Goal: Information Seeking & Learning: Learn about a topic

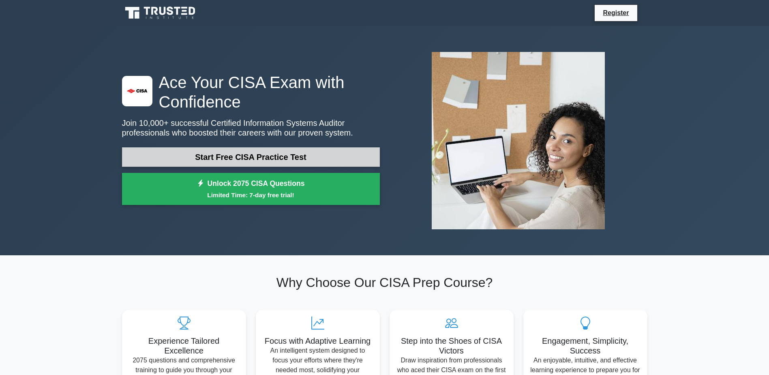
click at [290, 159] on link "Start Free CISA Practice Test" at bounding box center [251, 156] width 258 height 19
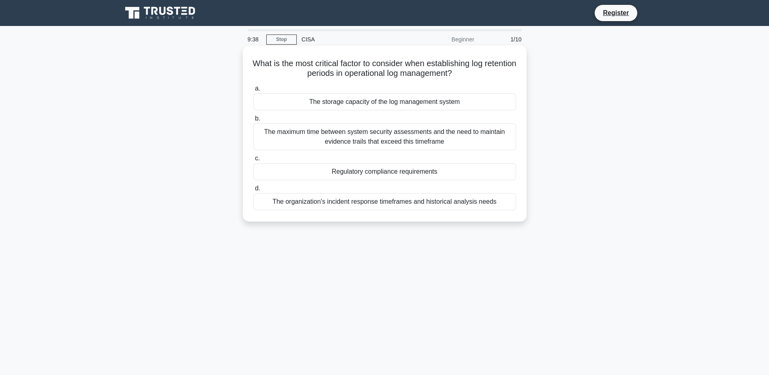
click at [348, 201] on div "The organization's incident response timeframes and historical analysis needs" at bounding box center [384, 201] width 263 height 17
click at [253, 191] on input "d. The organization's incident response timeframes and historical analysis needs" at bounding box center [253, 188] width 0 height 5
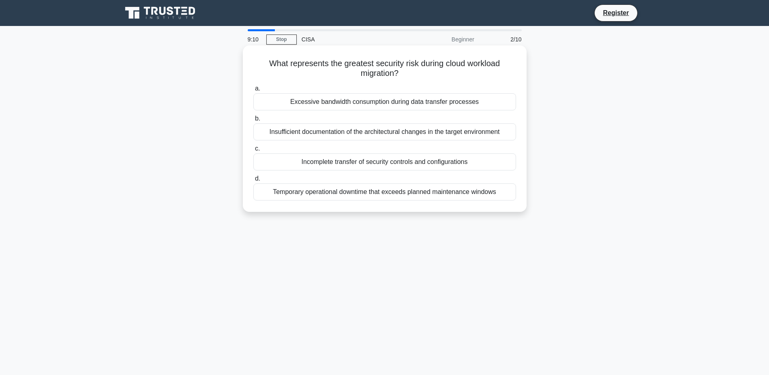
click at [379, 139] on div "Insufficient documentation of the architectural changes in the target environme…" at bounding box center [384, 131] width 263 height 17
click at [253, 121] on input "b. Insufficient documentation of the architectural changes in the target enviro…" at bounding box center [253, 118] width 0 height 5
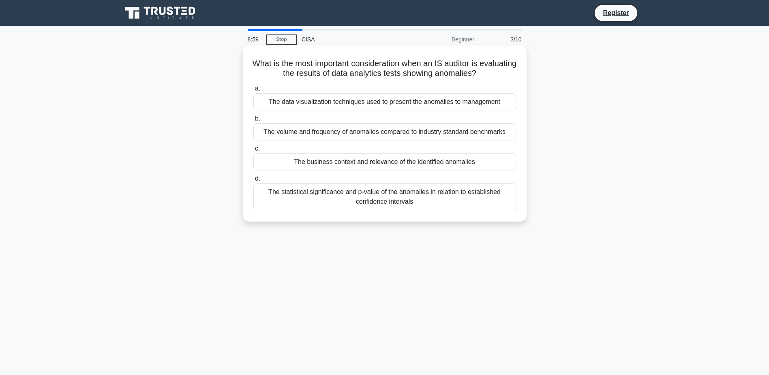
click at [380, 160] on div "The business context and relevance of the identified anomalies" at bounding box center [384, 161] width 263 height 17
click at [253, 151] on input "c. The business context and relevance of the identified anomalies" at bounding box center [253, 148] width 0 height 5
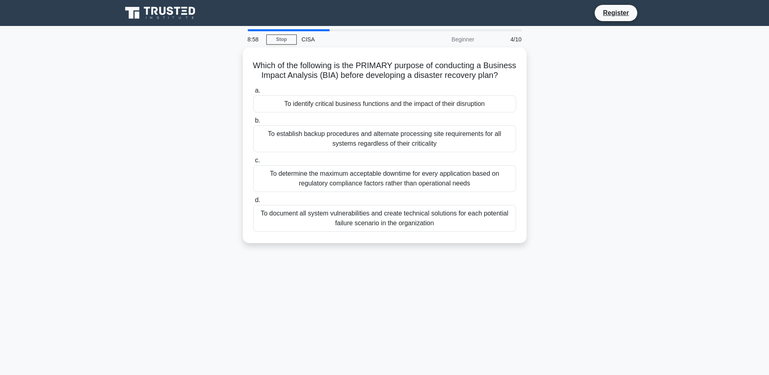
click at [380, 152] on div "To establish backup procedures and alternate processing site requirements for a…" at bounding box center [384, 138] width 263 height 27
click at [253, 123] on input "b. To establish backup procedures and alternate processing site requirements fo…" at bounding box center [253, 120] width 0 height 5
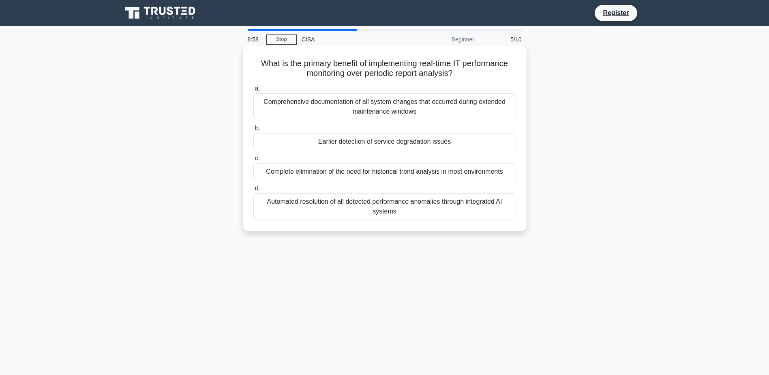
click at [367, 171] on div "Complete elimination of the need for historical trend analysis in most environm…" at bounding box center [384, 171] width 263 height 17
click at [253, 161] on input "c. Complete elimination of the need for historical trend analysis in most envir…" at bounding box center [253, 158] width 0 height 5
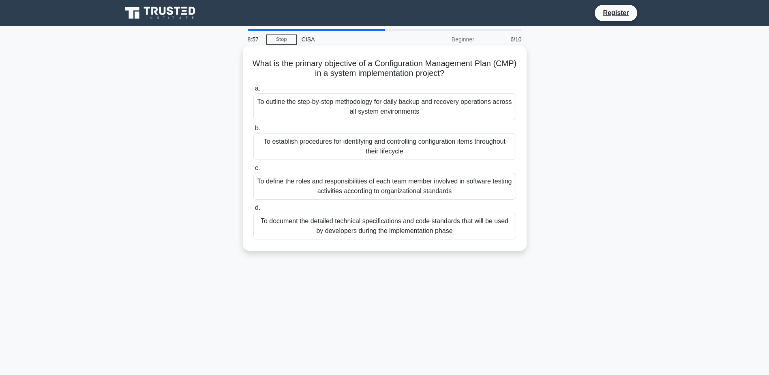
click at [349, 184] on div "To define the roles and responsibilities of each team member involved in softwa…" at bounding box center [384, 186] width 263 height 27
click at [253, 171] on input "c. To define the roles and responsibilities of each team member involved in sof…" at bounding box center [253, 167] width 0 height 5
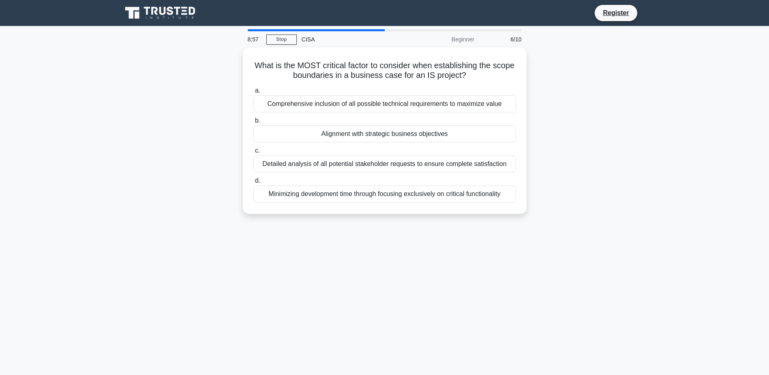
click at [349, 185] on div "Minimizing development time through focusing exclusively on critical functional…" at bounding box center [384, 193] width 263 height 17
click at [253, 183] on input "d. Minimizing development time through focusing exclusively on critical functio…" at bounding box center [253, 180] width 0 height 5
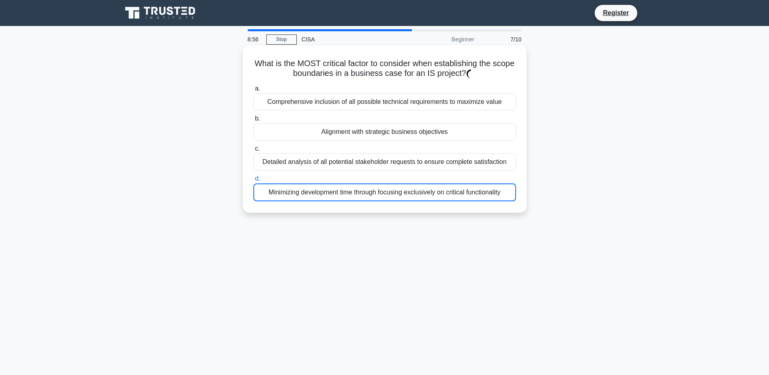
click at [349, 184] on div "Minimizing development time through focusing exclusively on critical functional…" at bounding box center [384, 192] width 263 height 18
click at [253, 181] on input "d. Minimizing development time through focusing exclusively on critical functio…" at bounding box center [253, 178] width 0 height 5
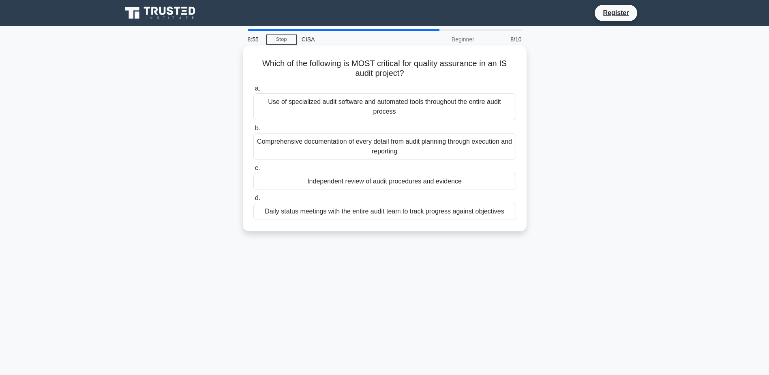
click at [285, 148] on div "Comprehensive documentation of every detail from audit planning through executi…" at bounding box center [384, 146] width 263 height 27
click at [253, 131] on input "b. Comprehensive documentation of every detail from audit planning through exec…" at bounding box center [253, 128] width 0 height 5
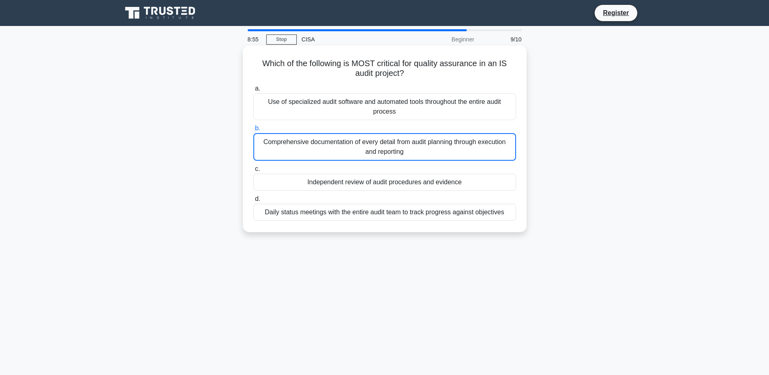
click at [282, 148] on div "Comprehensive documentation of every detail from audit planning through executi…" at bounding box center [384, 147] width 263 height 28
click at [253, 131] on input "b. Comprehensive documentation of every detail from audit planning through exec…" at bounding box center [253, 128] width 0 height 5
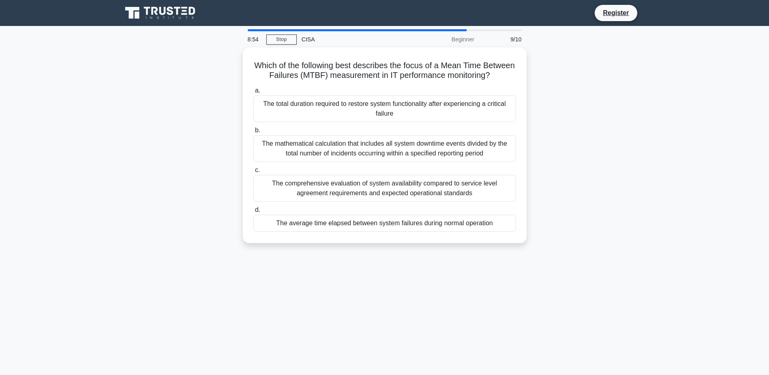
click at [282, 148] on div "The mathematical calculation that includes all system downtime events divided b…" at bounding box center [384, 148] width 263 height 27
click at [253, 133] on input "b. The mathematical calculation that includes all system downtime events divide…" at bounding box center [253, 130] width 0 height 5
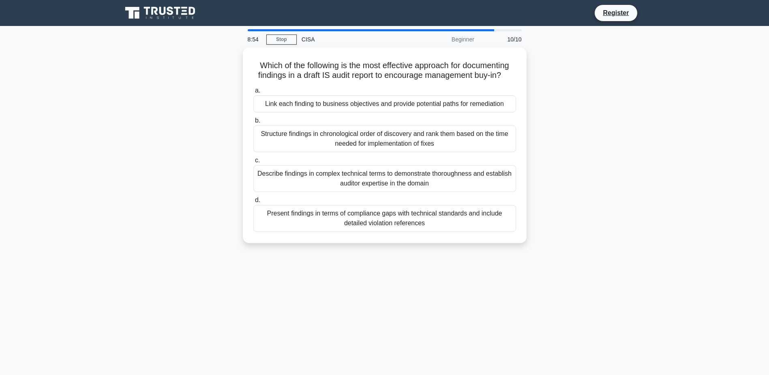
click at [282, 148] on div "Structure findings in chronological order of discovery and rank them based on t…" at bounding box center [384, 138] width 263 height 27
click at [253, 123] on input "b. Structure findings in chronological order of discovery and rank them based o…" at bounding box center [253, 120] width 0 height 5
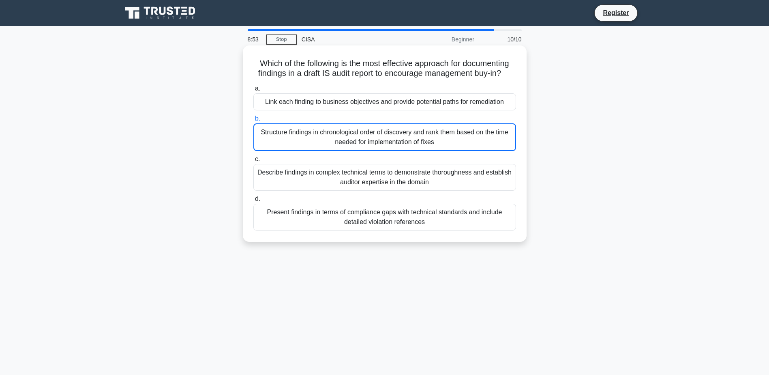
click at [283, 148] on div "Structure findings in chronological order of discovery and rank them based on t…" at bounding box center [384, 137] width 263 height 28
click at [253, 121] on input "b. Structure findings in chronological order of discovery and rank them based o…" at bounding box center [253, 118] width 0 height 5
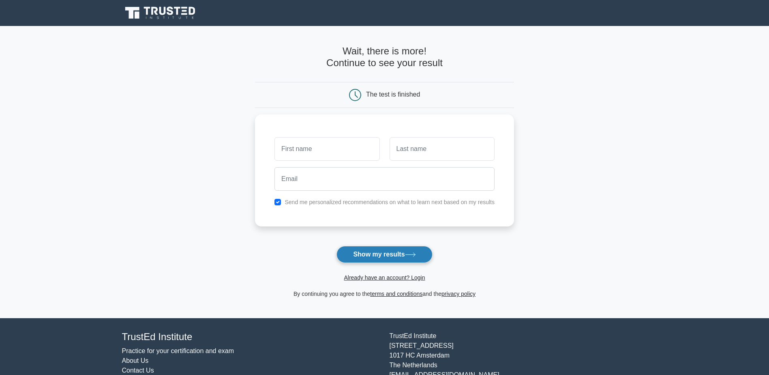
click at [357, 251] on button "Show my results" at bounding box center [385, 254] width 96 height 17
click at [323, 150] on input "text" at bounding box center [327, 147] width 105 height 24
type input "K"
type input "A"
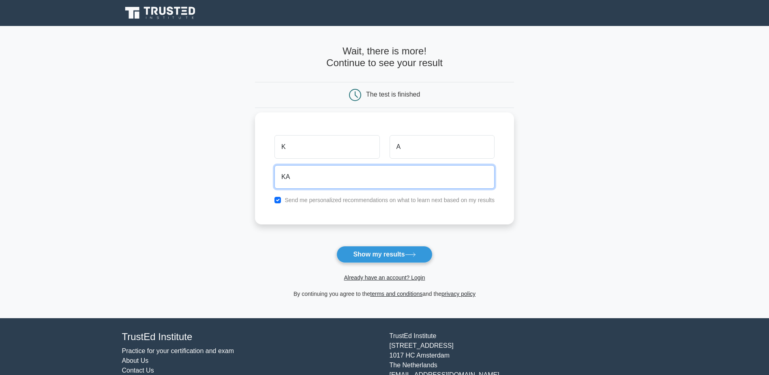
type input "[EMAIL_ADDRESS][DOMAIN_NAME]"
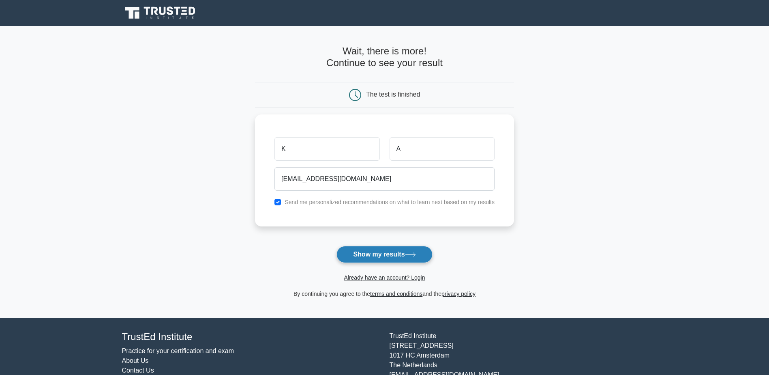
click at [354, 251] on button "Show my results" at bounding box center [385, 254] width 96 height 17
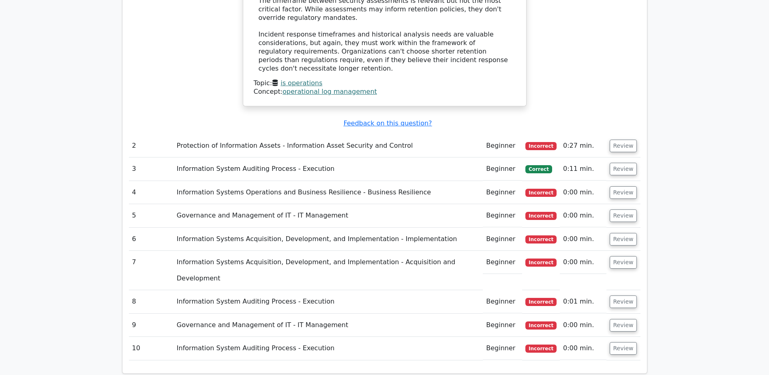
scroll to position [1014, 0]
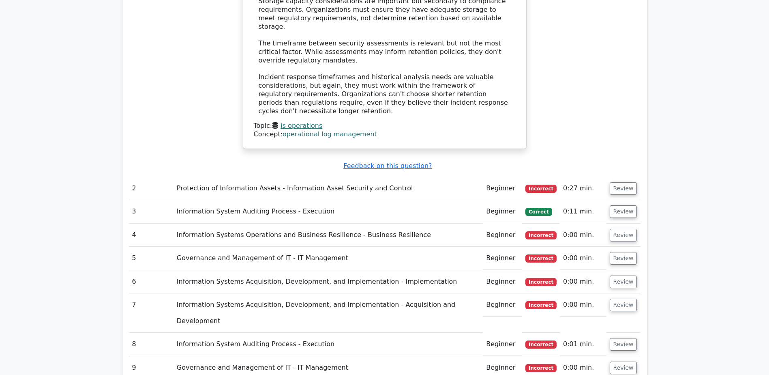
click at [275, 200] on td "Information System Auditing Process - Execution" at bounding box center [328, 211] width 309 height 23
click at [639, 200] on td "Review" at bounding box center [624, 211] width 34 height 23
click at [631, 205] on button "Review" at bounding box center [624, 211] width 28 height 13
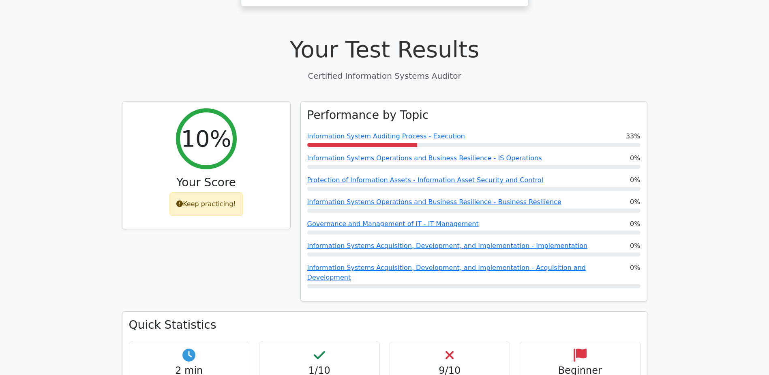
scroll to position [122, 0]
